Goal: Contribute content: Add original content to the website for others to see

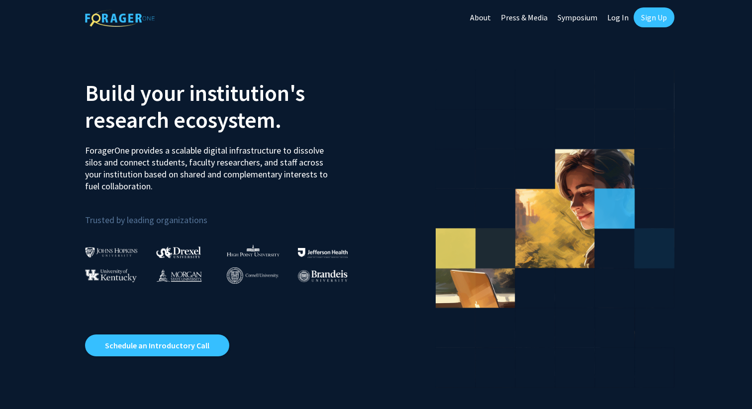
click at [652, 20] on link "Sign Up" at bounding box center [653, 17] width 41 height 20
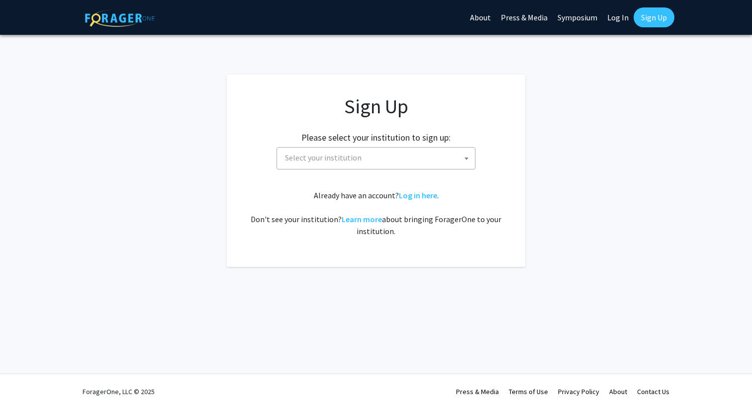
click at [451, 156] on span "Select your institution" at bounding box center [378, 158] width 194 height 20
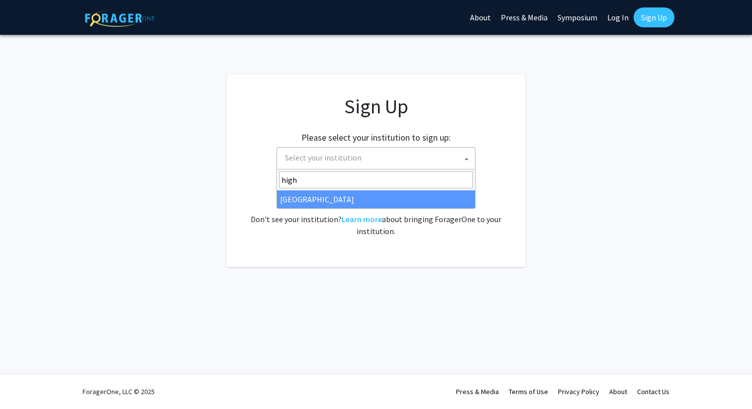
type input "high"
select select "2"
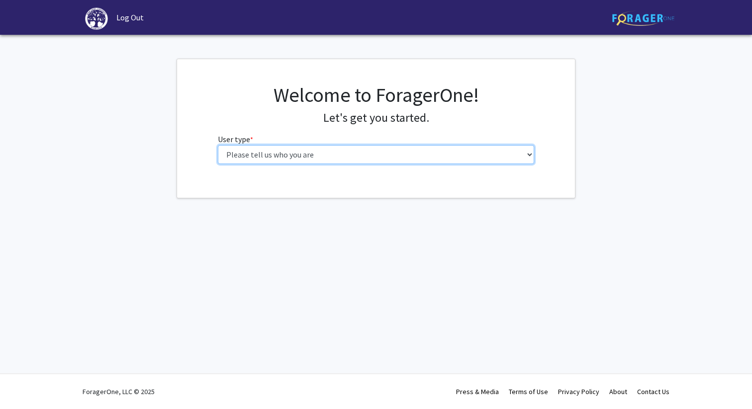
click at [522, 157] on select "Please tell us who you are Undergraduate Student Master's Student Doctoral Cand…" at bounding box center [376, 154] width 317 height 19
select select "5: faculty"
click at [218, 145] on select "Please tell us who you are Undergraduate Student Master's Student Doctoral Cand…" at bounding box center [376, 154] width 317 height 19
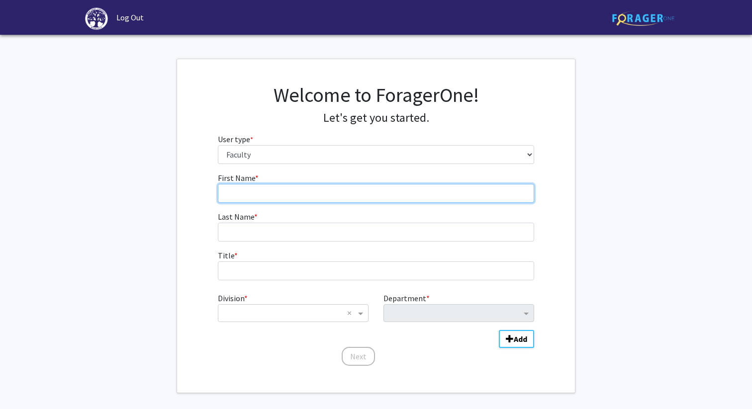
click at [483, 197] on input "First Name * required" at bounding box center [376, 193] width 317 height 19
type input "[PERSON_NAME]"
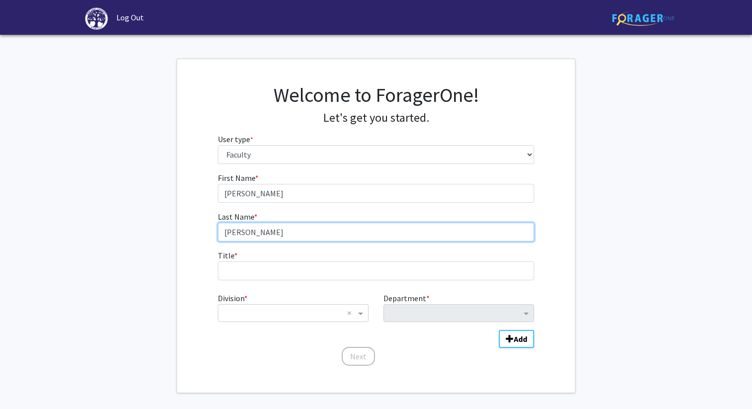
type input "[PERSON_NAME]"
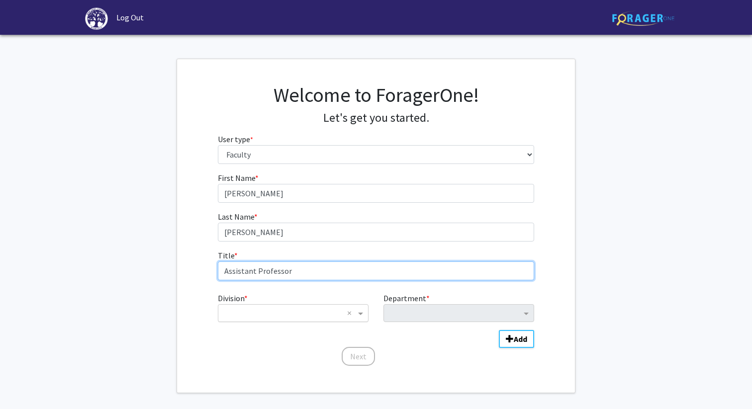
type input "Assistant Professor"
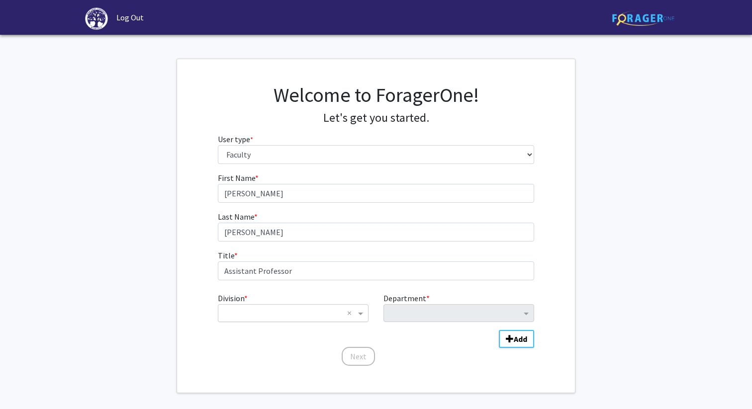
click at [303, 319] on div "× ×" at bounding box center [293, 313] width 151 height 18
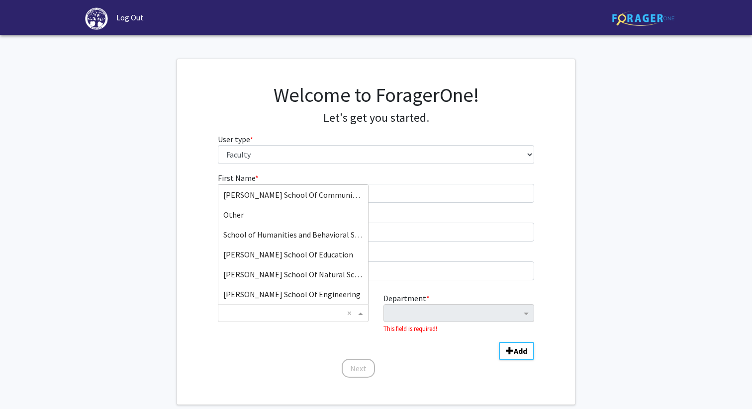
scroll to position [98, 0]
click at [306, 279] on span "[PERSON_NAME] School Of Natural Sciences" at bounding box center [299, 275] width 152 height 10
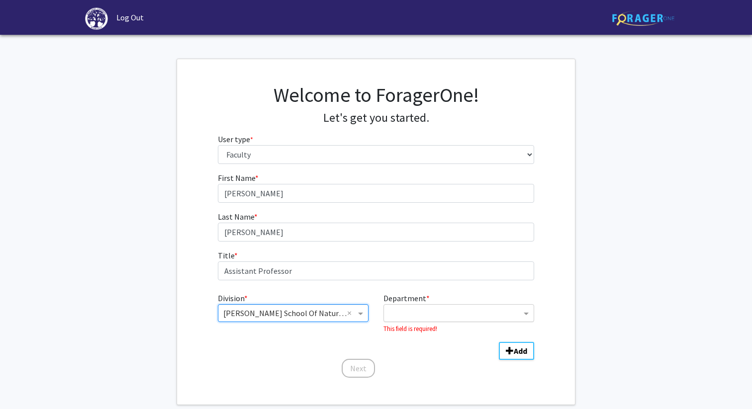
click at [417, 312] on input "Department" at bounding box center [455, 314] width 132 height 12
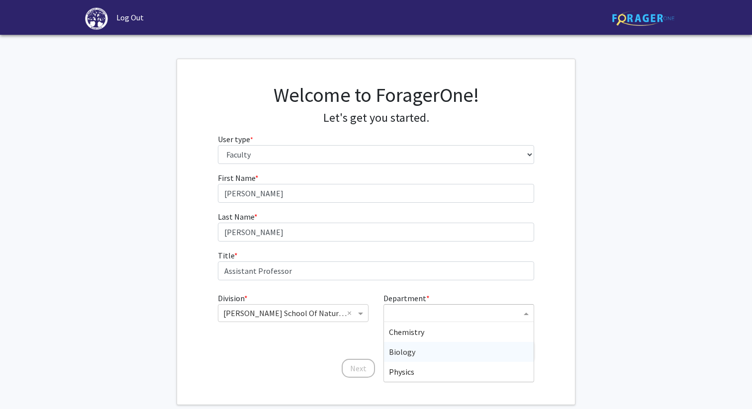
click at [414, 351] on div "Biology" at bounding box center [459, 352] width 150 height 20
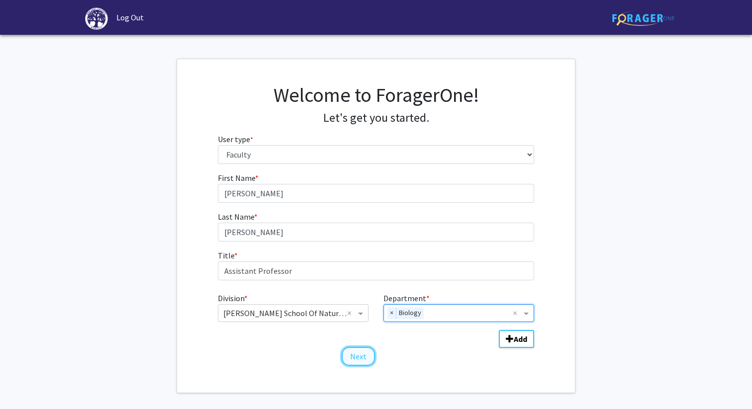
click at [358, 356] on button "Next" at bounding box center [358, 356] width 33 height 19
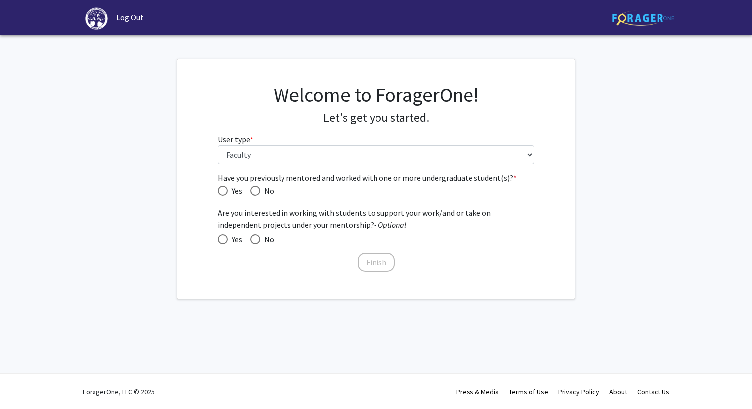
click at [219, 189] on span "Have you previously mentored and worked with one or more undergraduate student(…" at bounding box center [223, 191] width 10 height 10
click at [219, 189] on input "Yes" at bounding box center [223, 191] width 10 height 10
radio input "true"
click at [222, 236] on span at bounding box center [223, 239] width 10 height 10
click at [222, 236] on input "Yes" at bounding box center [223, 239] width 10 height 10
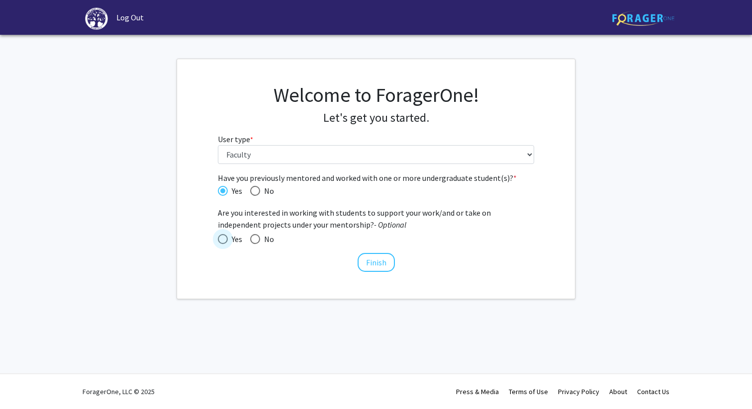
radio input "true"
click at [379, 261] on button "Finish" at bounding box center [375, 262] width 37 height 19
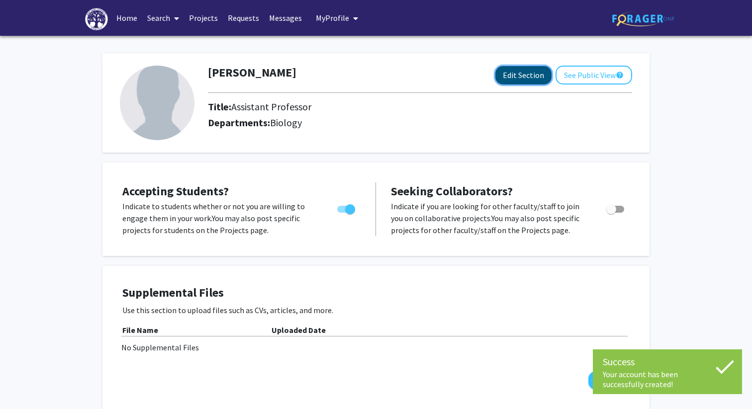
click at [519, 81] on button "Edit Section" at bounding box center [523, 75] width 56 height 18
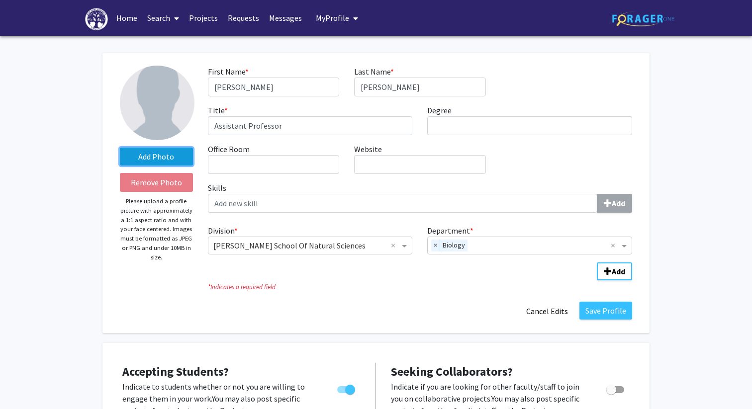
click at [150, 154] on label "Add Photo" at bounding box center [156, 157] width 73 height 18
click at [0, 0] on input "Add Photo" at bounding box center [0, 0] width 0 height 0
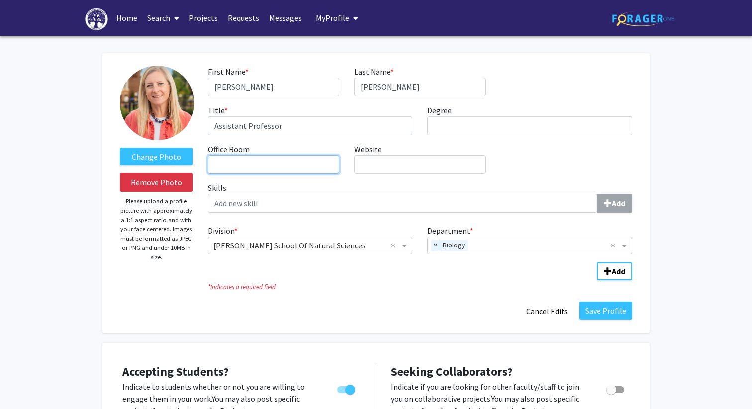
click at [257, 166] on input "Office Room required" at bounding box center [273, 164] width 131 height 19
type input "318"
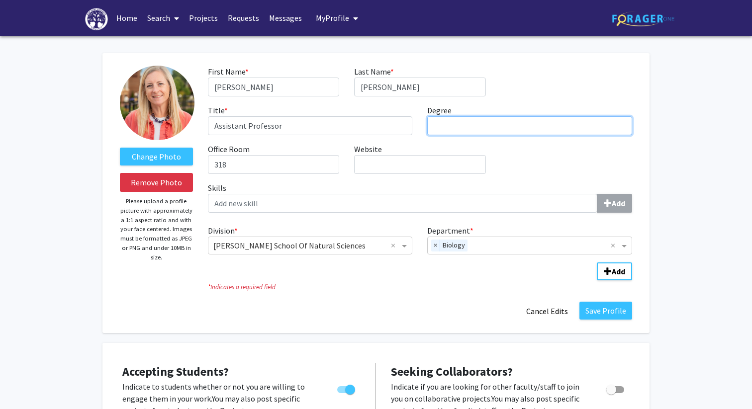
click at [451, 126] on input "Degree required" at bounding box center [529, 125] width 205 height 19
type input "PhD"
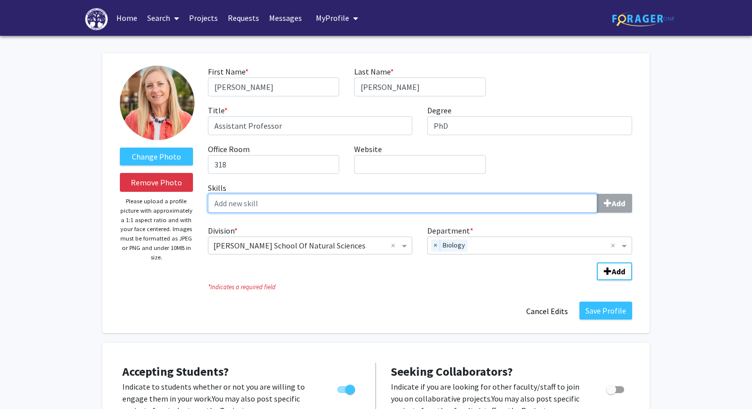
click at [543, 197] on input "Skills Add" at bounding box center [402, 203] width 389 height 19
type input "[PERSON_NAME]"
click at [597, 194] on button "Add" at bounding box center [614, 203] width 35 height 19
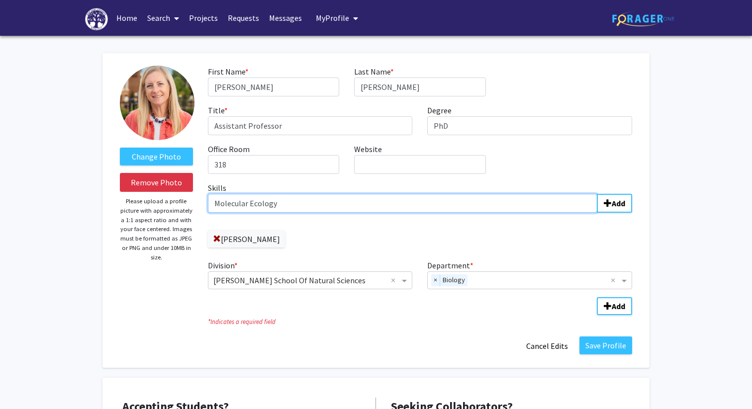
type input "Molecular Ecology"
click at [597, 194] on button "Add" at bounding box center [614, 203] width 35 height 19
type input "Conservation Genetics"
click at [597, 194] on button "Add" at bounding box center [614, 203] width 35 height 19
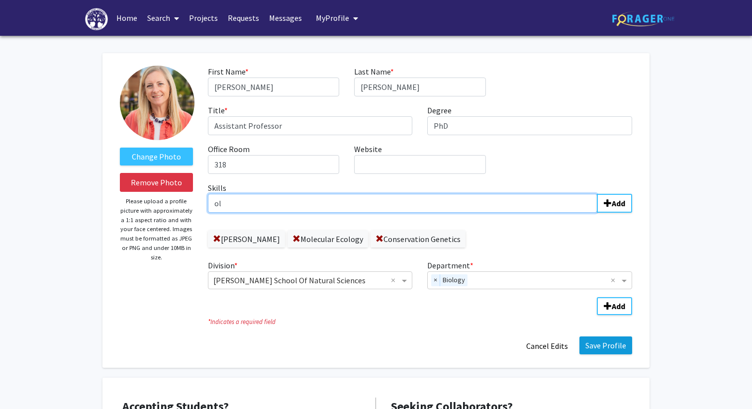
type input "o"
type input "molecular entomol"
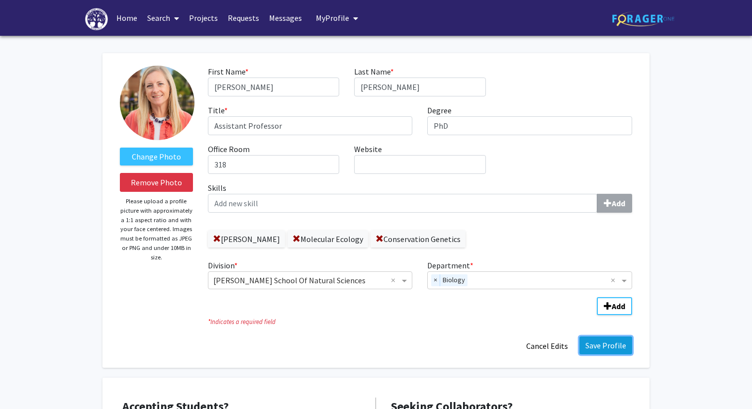
click at [612, 337] on button "Save Profile" at bounding box center [605, 346] width 53 height 18
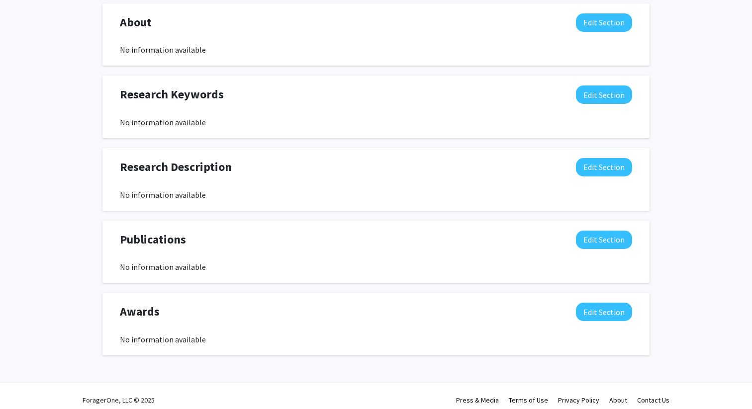
scroll to position [458, 0]
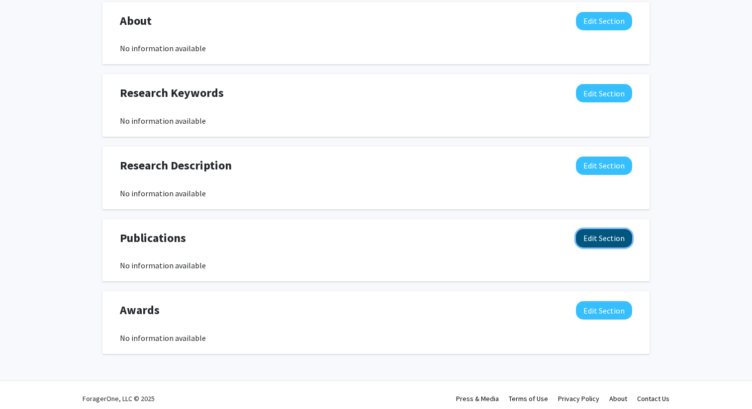
click at [615, 245] on button "Edit Section" at bounding box center [604, 238] width 56 height 18
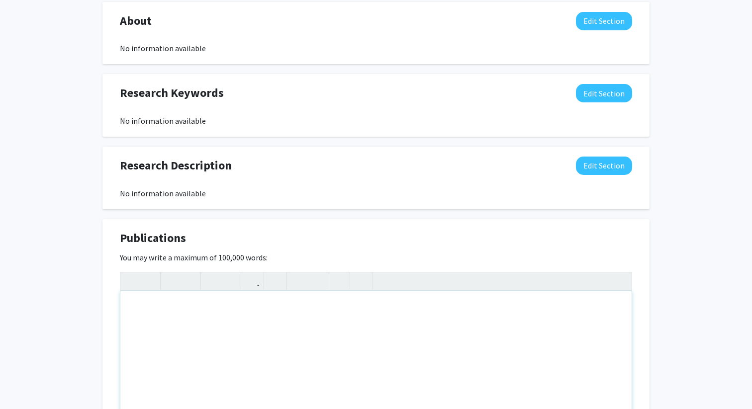
click at [166, 321] on div "Note to users with screen readers: Please deactivate our accessibility plugin f…" at bounding box center [375, 365] width 511 height 149
click at [256, 281] on icon "button" at bounding box center [252, 281] width 8 height 16
type input "[URL][DOMAIN_NAME][PERSON_NAME]"
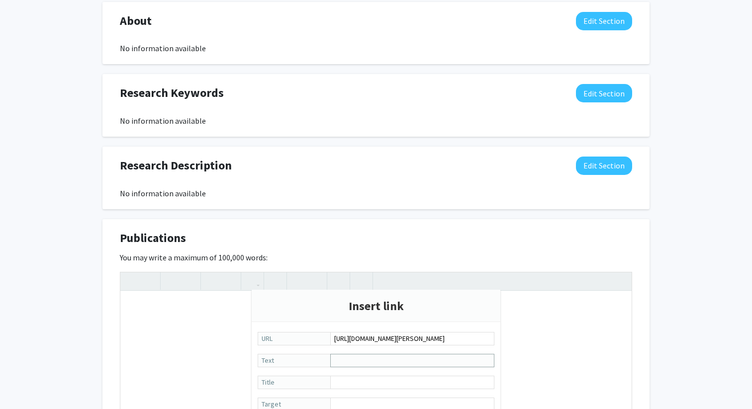
scroll to position [0, 0]
click at [348, 361] on input "Text" at bounding box center [412, 360] width 164 height 13
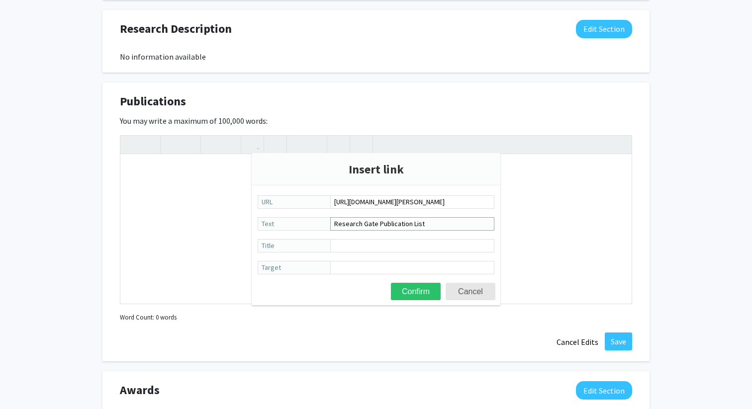
scroll to position [597, 0]
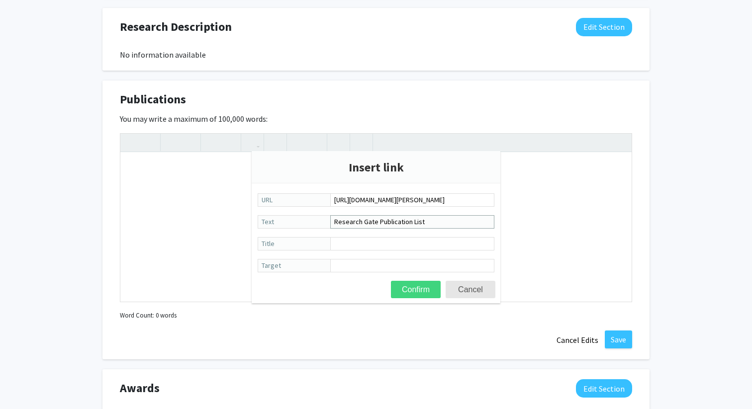
type input "Research Gate Publication List"
click at [404, 292] on button "Confirm" at bounding box center [416, 289] width 50 height 17
type textarea "<a href="[URL][DOMAIN_NAME][PERSON_NAME]">Research Gate Publication List</a>"
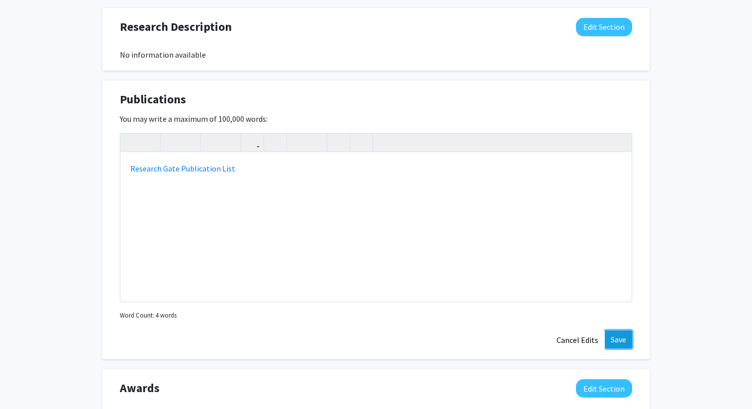
click at [615, 341] on button "Save" at bounding box center [618, 340] width 27 height 18
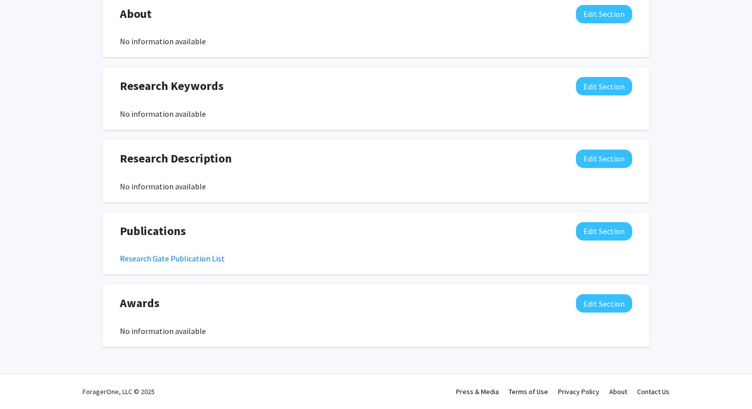
scroll to position [0, 0]
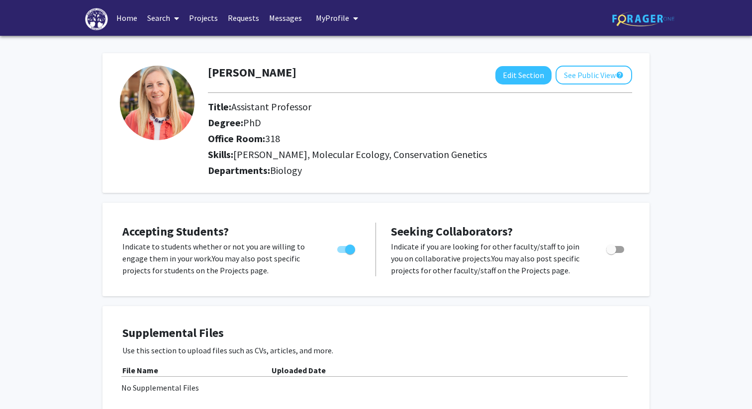
click at [212, 23] on link "Projects" at bounding box center [203, 17] width 39 height 35
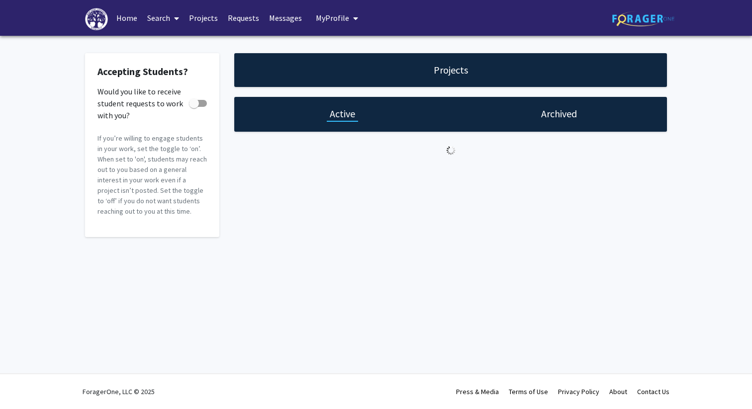
checkbox input "true"
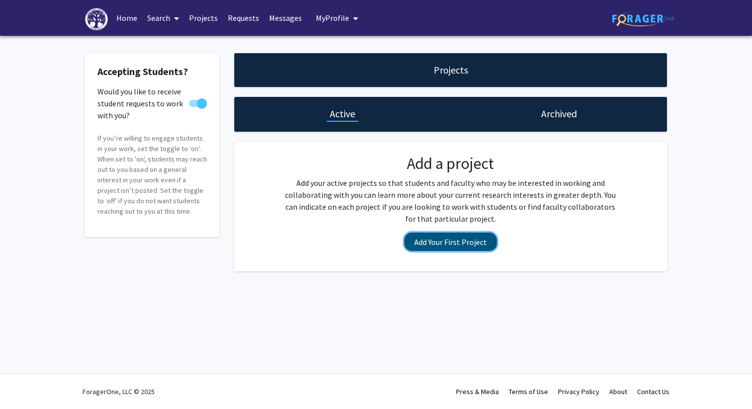
click at [421, 240] on button "Add Your First Project" at bounding box center [450, 242] width 92 height 18
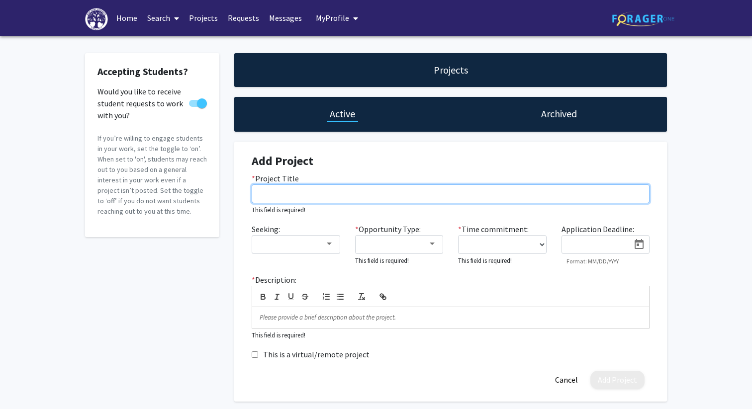
click at [361, 198] on input "* Project Title" at bounding box center [451, 193] width 398 height 19
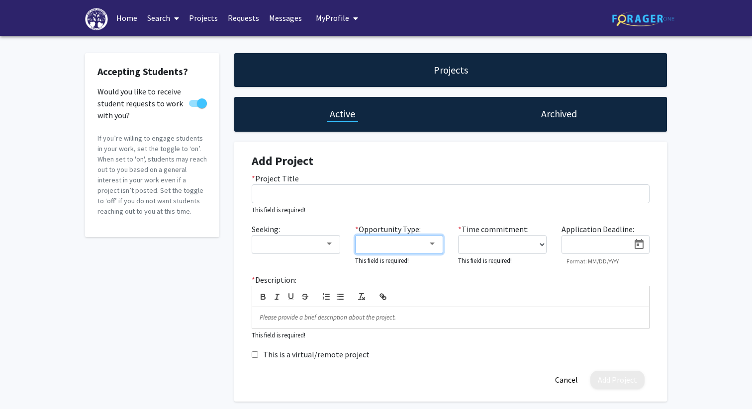
click at [389, 252] on mat-select at bounding box center [399, 244] width 88 height 19
click at [433, 247] on div at bounding box center [432, 244] width 9 height 8
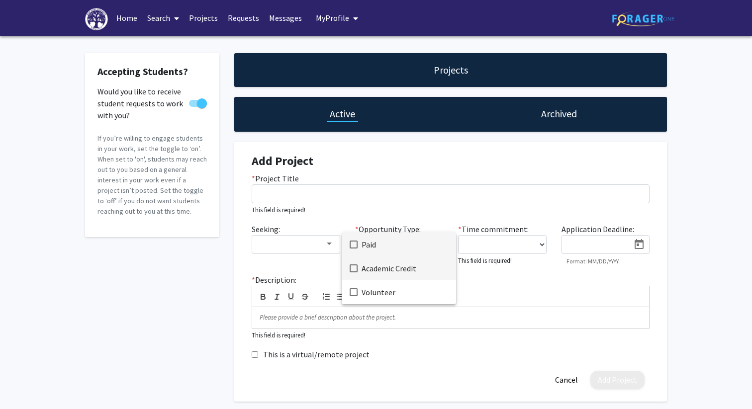
click at [417, 267] on span "Academic Credit" at bounding box center [404, 269] width 87 height 24
click at [536, 247] on div at bounding box center [376, 204] width 752 height 409
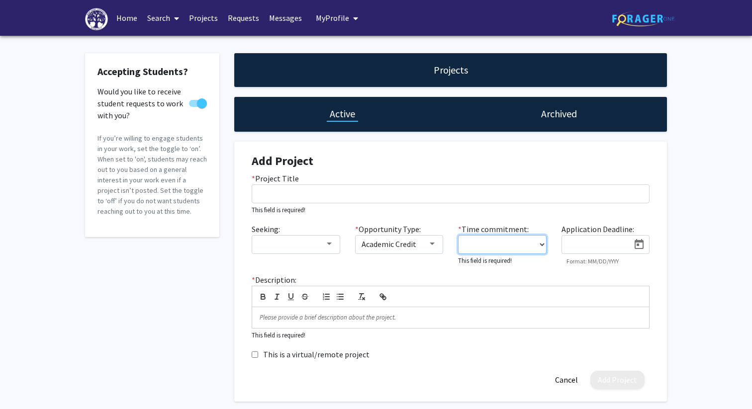
click at [538, 244] on select "0 - 5 hours/week 5 - 10 hours/week 10 - 15 hours/week 15 - 20 hours/week 20 - 3…" at bounding box center [502, 244] width 88 height 19
select select "0 - 5"
click at [458, 235] on select "0 - 5 hours/week 5 - 10 hours/week 10 - 15 hours/week 15 - 20 hours/week 20 - 3…" at bounding box center [502, 244] width 88 height 19
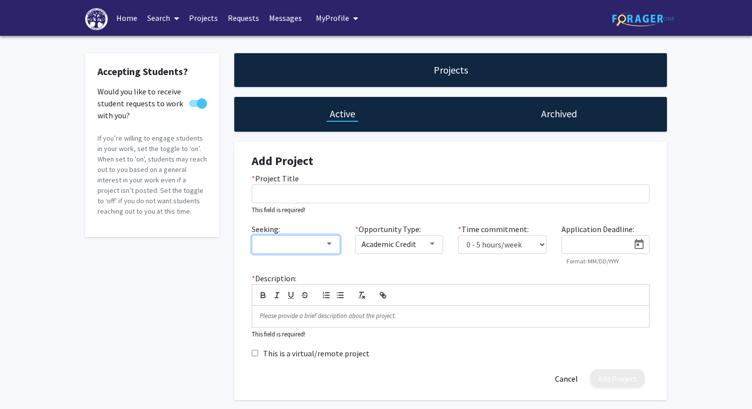
click at [322, 244] on div at bounding box center [291, 244] width 67 height 12
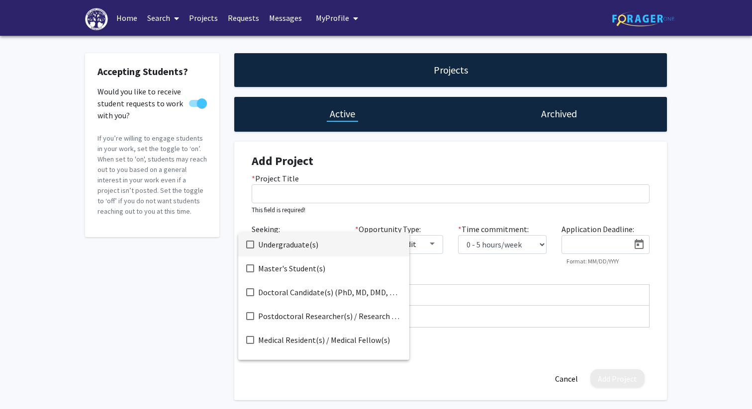
click at [340, 210] on div at bounding box center [376, 204] width 752 height 409
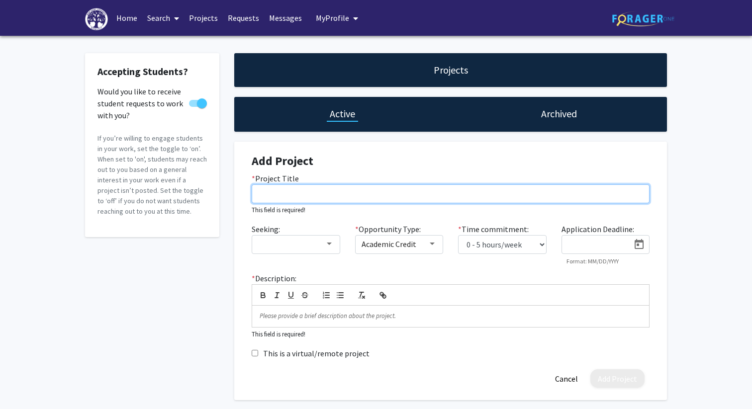
click at [341, 192] on input "* Project Title" at bounding box center [451, 193] width 398 height 19
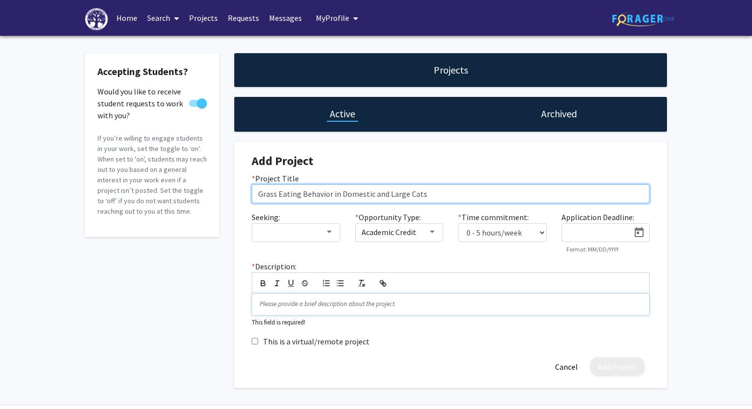
type input "Grass Eating Behavior in Domestic and Large Cats"
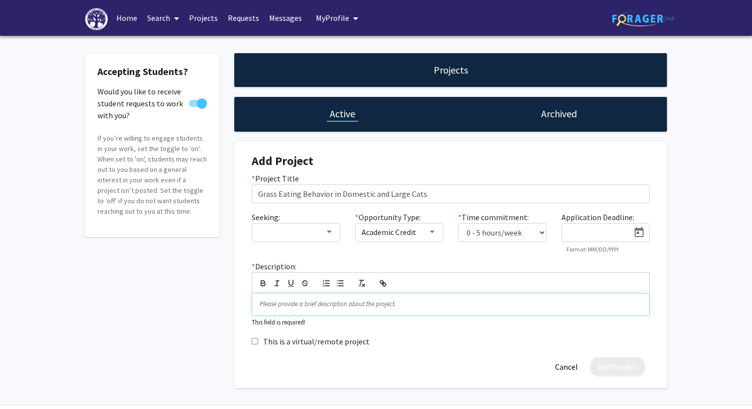
click at [291, 305] on p at bounding box center [451, 304] width 382 height 9
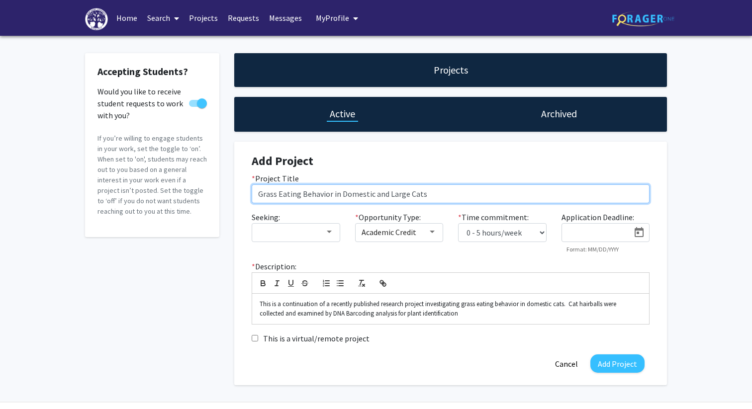
drag, startPoint x: 274, startPoint y: 196, endPoint x: 220, endPoint y: 196, distance: 54.2
click at [220, 196] on div "Accepting Students? Would you like to receive student requests to work with you…" at bounding box center [376, 219] width 597 height 332
type input "Plant Eating Behavior in Domestic and Large Cats"
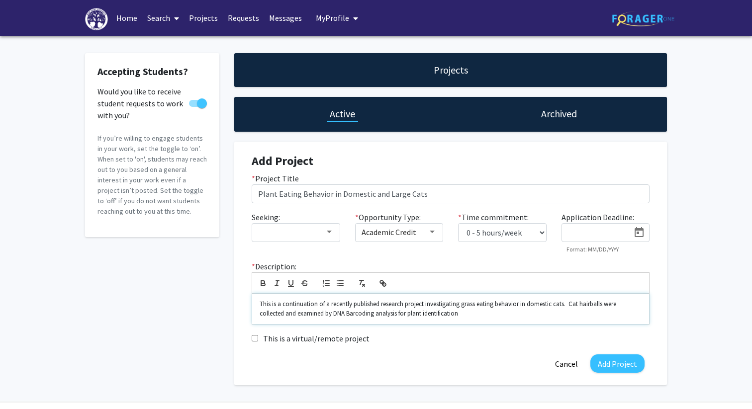
click at [461, 312] on p "This is a continuation of a recently published research project investigating g…" at bounding box center [451, 309] width 382 height 18
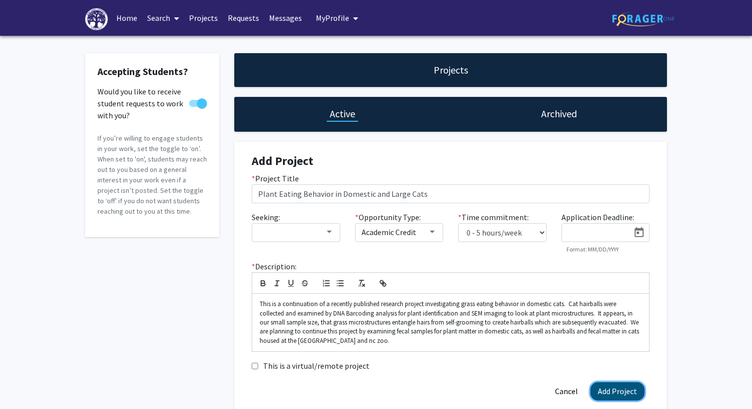
click at [624, 387] on button "Add Project" at bounding box center [617, 391] width 54 height 18
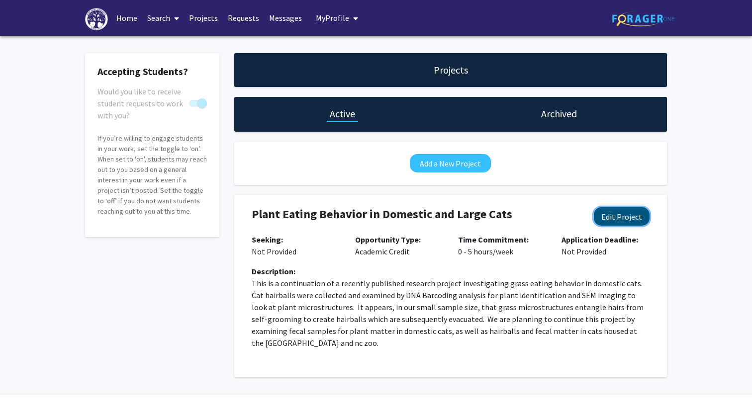
click at [605, 221] on button "Edit Project" at bounding box center [622, 216] width 56 height 18
select select "0 - 5"
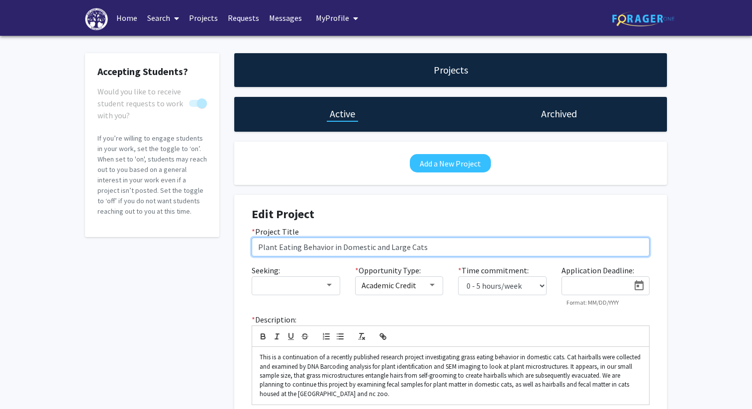
click at [528, 242] on input "Plant Eating Behavior in Domestic and Large Cats" at bounding box center [451, 247] width 398 height 19
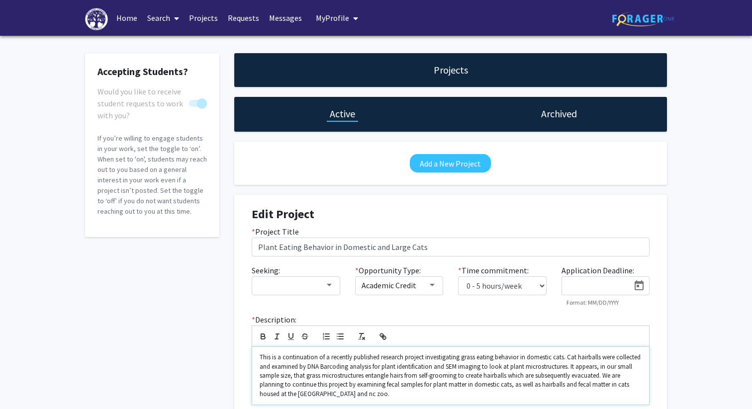
click at [448, 397] on p "This is a continuation of a recently published research project investigating g…" at bounding box center [451, 376] width 382 height 46
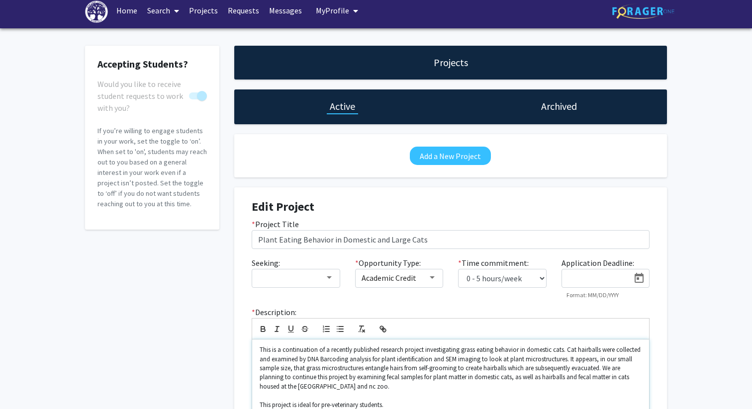
click at [424, 350] on p "This is a continuation of a recently published research project investigating g…" at bounding box center [451, 369] width 382 height 46
drag, startPoint x: 573, startPoint y: 351, endPoint x: 559, endPoint y: 351, distance: 13.9
click at [559, 351] on p "This is a continuation of a recently published research project in the Journal …" at bounding box center [451, 369] width 382 height 46
click at [301, 359] on p "This is a continuation of a recently published research project in the Journal …" at bounding box center [451, 369] width 382 height 46
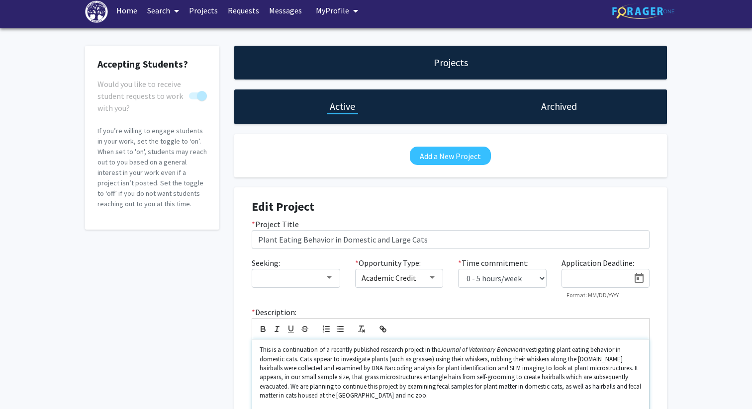
click at [433, 359] on p "This is a continuation of a recently published research project in the Journal …" at bounding box center [451, 373] width 382 height 55
click at [413, 360] on p "This is a continuation of a recently published research project in the Journal …" at bounding box center [451, 373] width 382 height 55
click at [557, 358] on p "This is a continuation of a recently published research project in the Journal …" at bounding box center [451, 373] width 382 height 55
click at [603, 381] on p "This is a continuation of a recently published research project in the Journal …" at bounding box center [451, 373] width 382 height 55
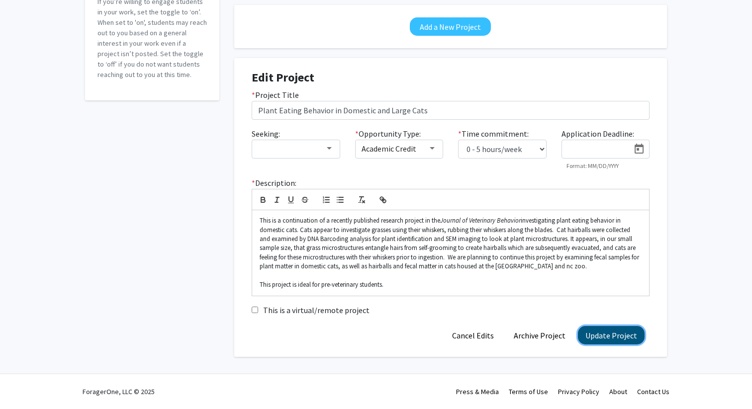
click at [619, 335] on button "Update Project" at bounding box center [611, 335] width 67 height 18
